Goal: Task Accomplishment & Management: Manage account settings

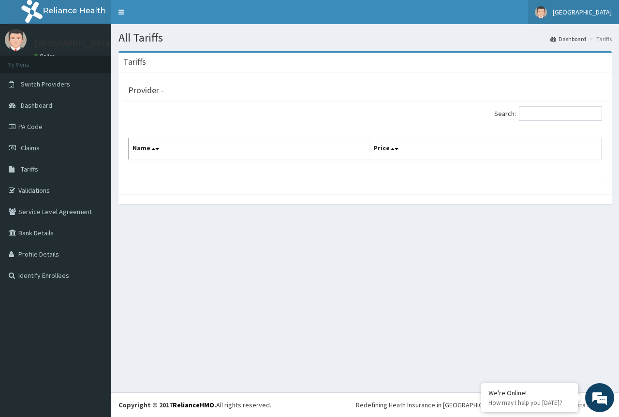
click at [586, 18] on link "[GEOGRAPHIC_DATA]" at bounding box center [573, 12] width 91 height 24
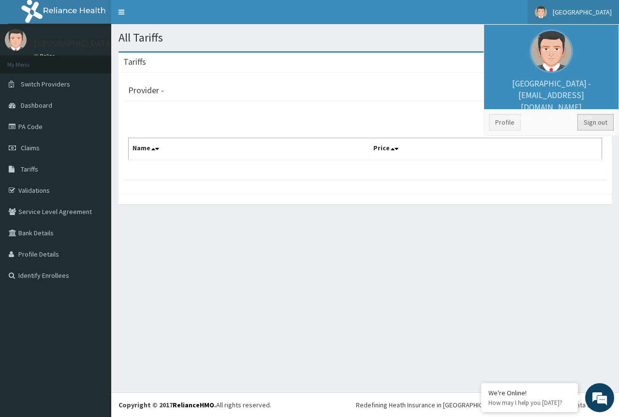
click at [591, 117] on link "Sign out" at bounding box center [596, 122] width 36 height 16
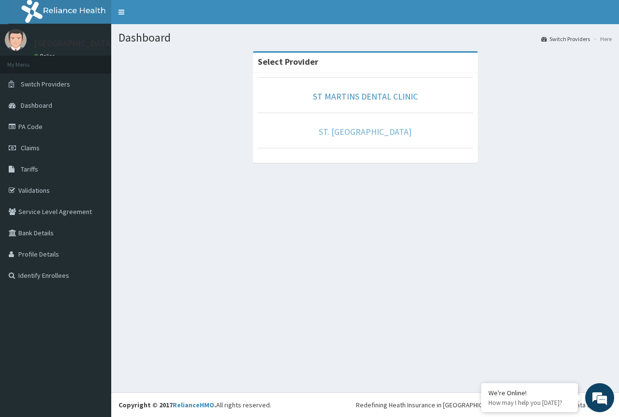
click at [368, 129] on link "ST. [GEOGRAPHIC_DATA]" at bounding box center [365, 131] width 93 height 11
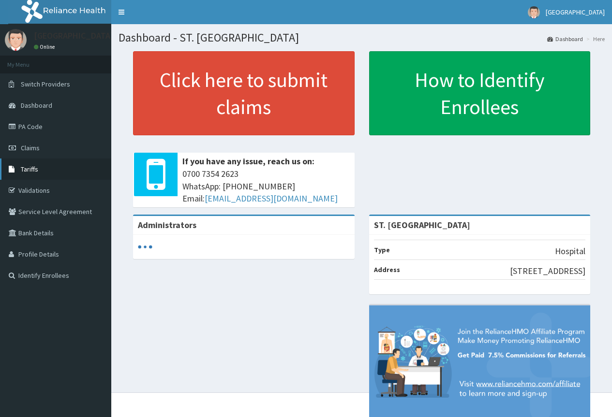
click at [29, 169] on span "Tariffs" at bounding box center [29, 169] width 17 height 9
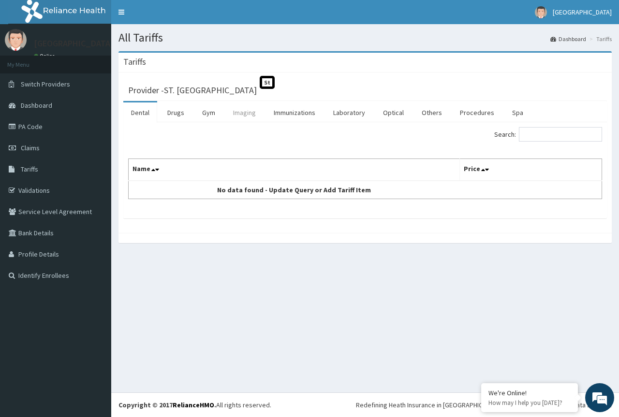
click at [248, 109] on link "Imaging" at bounding box center [244, 113] width 38 height 20
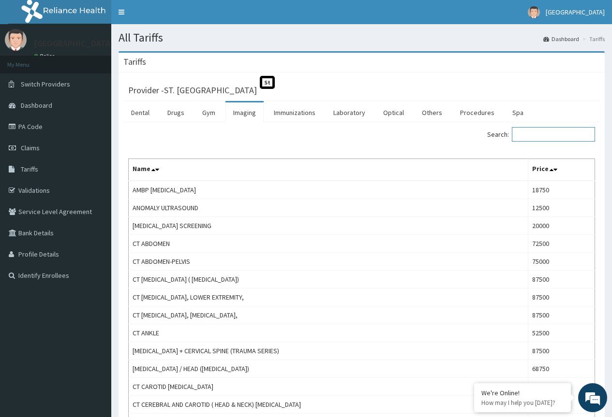
click at [535, 134] on input "Search:" at bounding box center [553, 134] width 83 height 15
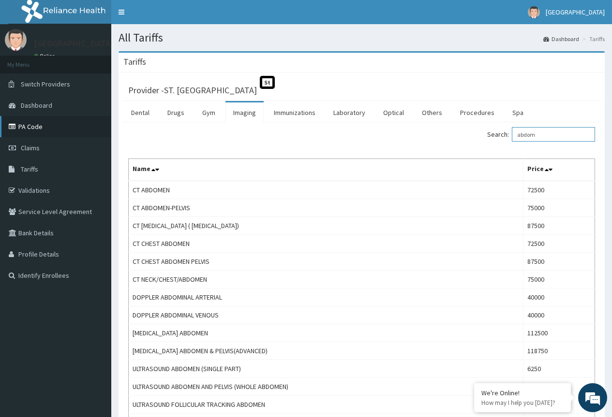
type input "abdom"
click at [33, 127] on link "PA Code" at bounding box center [55, 126] width 111 height 21
